Goal: Task Accomplishment & Management: Manage account settings

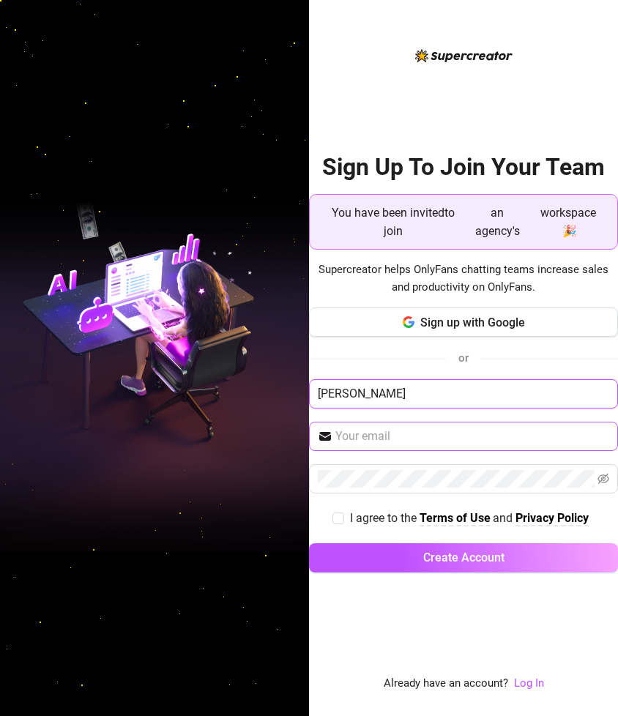
type input "[PERSON_NAME]"
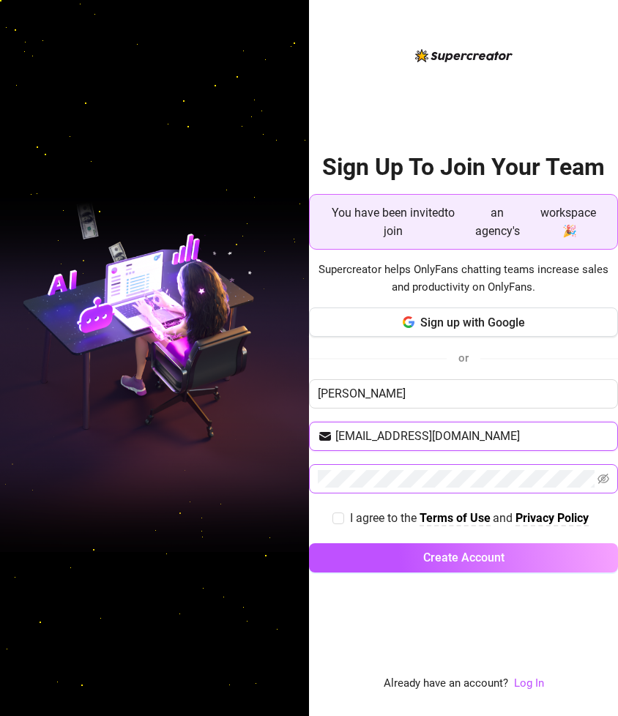
type input "[EMAIL_ADDRESS][DOMAIN_NAME]"
click at [605, 476] on icon "eye-invisible" at bounding box center [603, 479] width 12 height 10
click at [335, 517] on input "I agree to the Terms of Use and Privacy Policy" at bounding box center [337, 517] width 10 height 10
checkbox input "true"
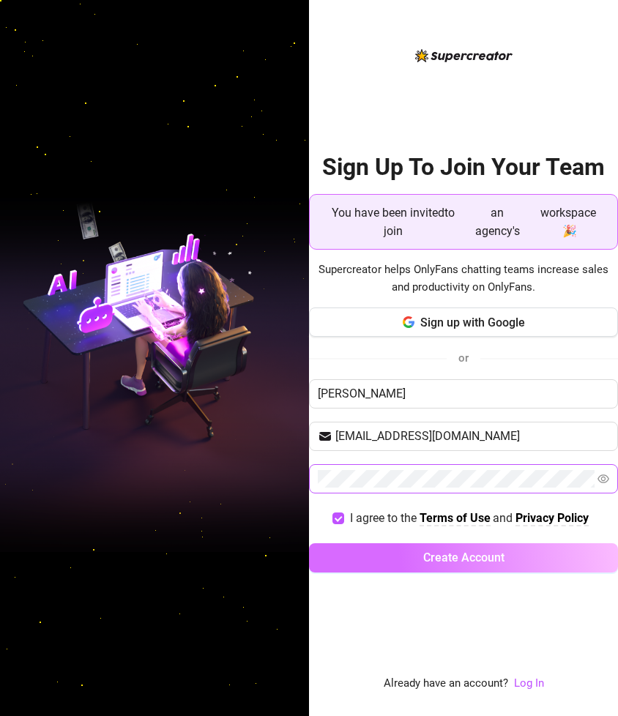
click at [397, 553] on button "Create Account" at bounding box center [463, 557] width 309 height 29
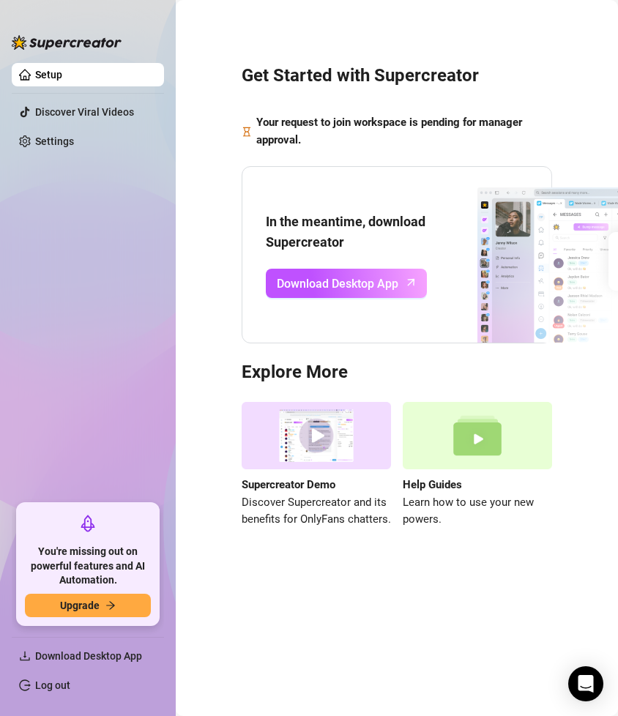
click at [62, 80] on link "Setup" at bounding box center [48, 75] width 27 height 12
click at [62, 78] on link "Setup" at bounding box center [48, 75] width 27 height 12
click at [108, 111] on link "Discover Viral Videos" at bounding box center [84, 112] width 99 height 12
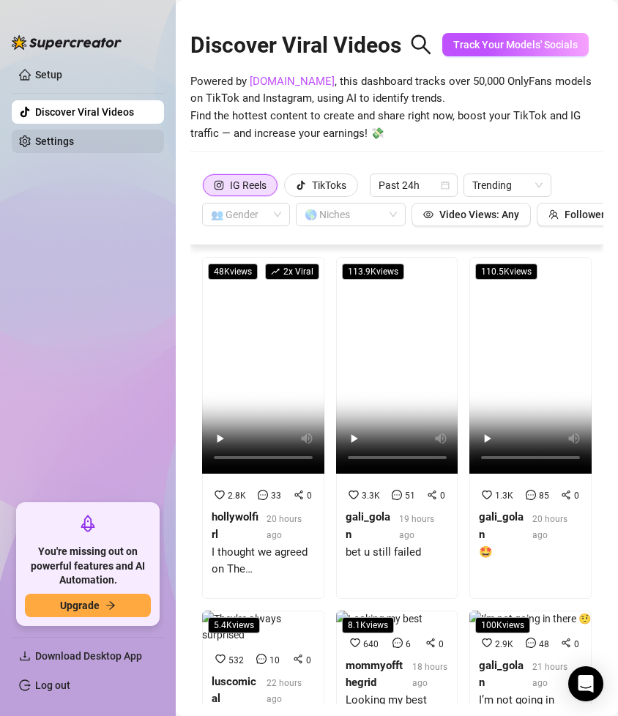
click at [47, 135] on link "Settings" at bounding box center [54, 141] width 39 height 12
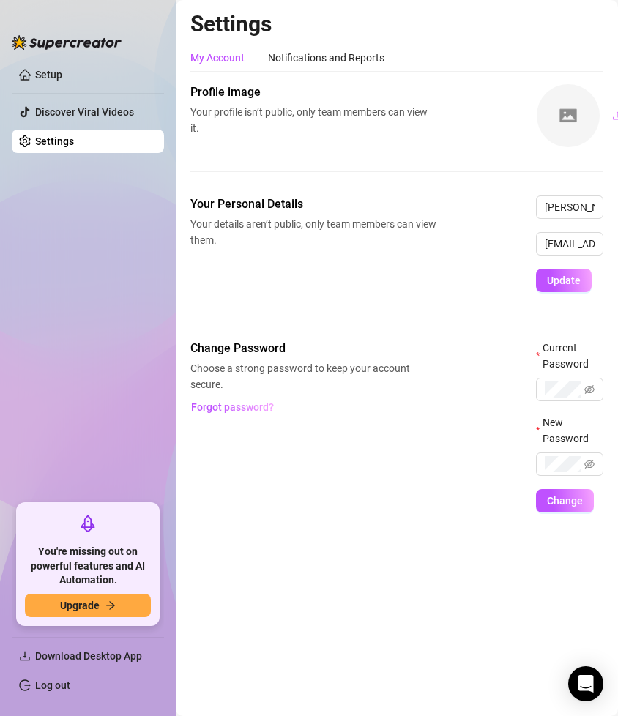
click at [47, 135] on link "Settings" at bounding box center [54, 141] width 39 height 12
click at [74, 142] on link "Settings" at bounding box center [54, 141] width 39 height 12
click at [70, 691] on link "Log out" at bounding box center [52, 685] width 35 height 12
